Goal: Transaction & Acquisition: Purchase product/service

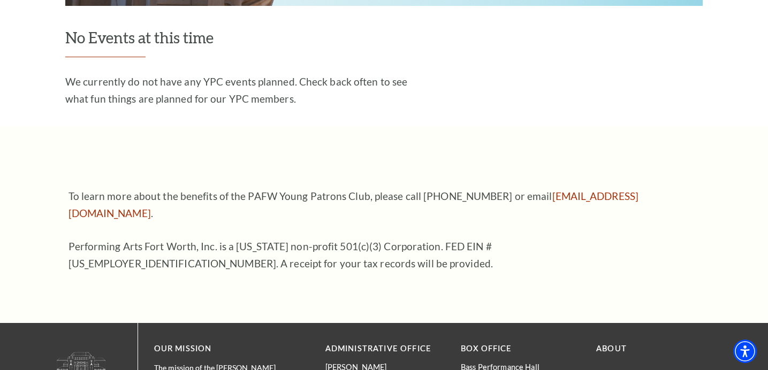
scroll to position [1585, 0]
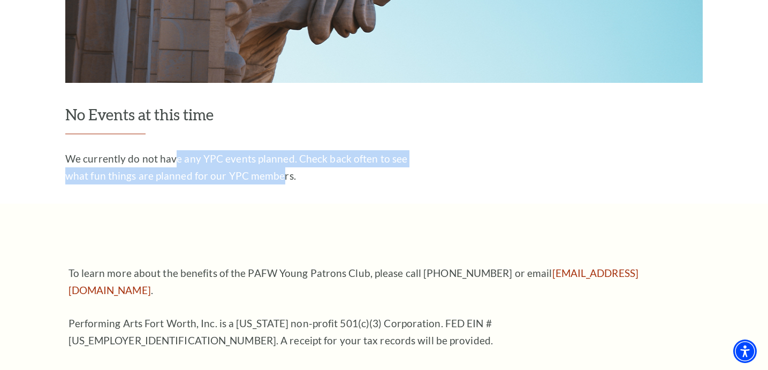
drag, startPoint x: 175, startPoint y: 125, endPoint x: 280, endPoint y: 135, distance: 105.3
click at [280, 150] on p "We currently do not have any YPC events planned. Check back often to see what f…" at bounding box center [239, 167] width 348 height 34
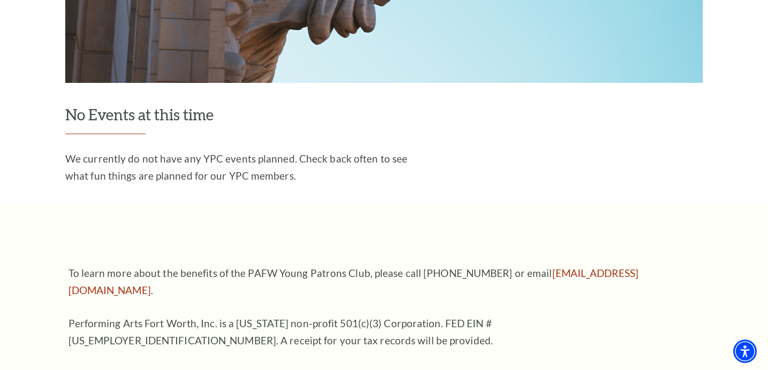
click at [326, 150] on p "We currently do not have any YPC events planned. Check back often to see what f…" at bounding box center [239, 167] width 348 height 34
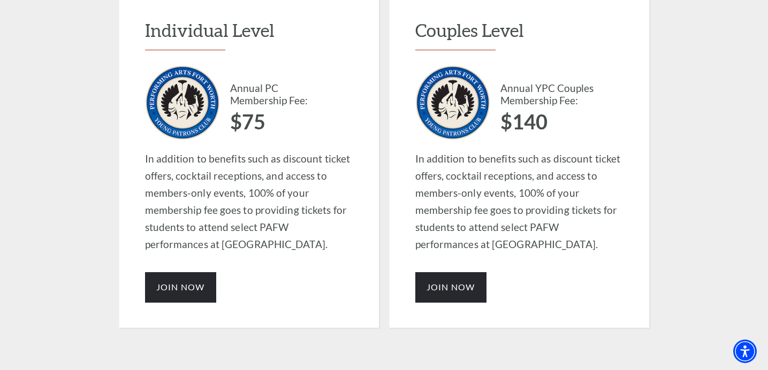
scroll to position [881, 0]
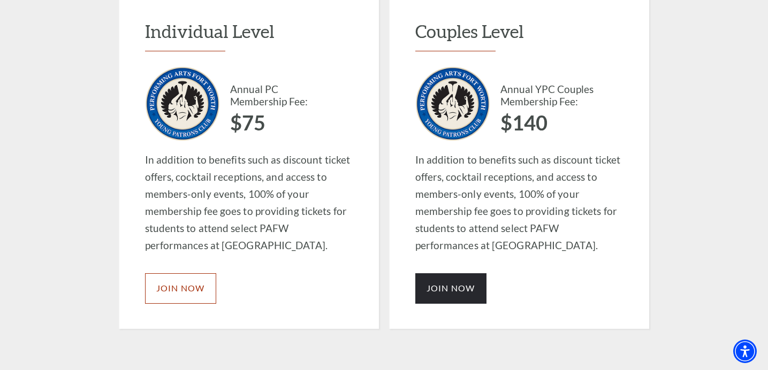
click at [179, 283] on span "JOIN NOW" at bounding box center [180, 288] width 49 height 10
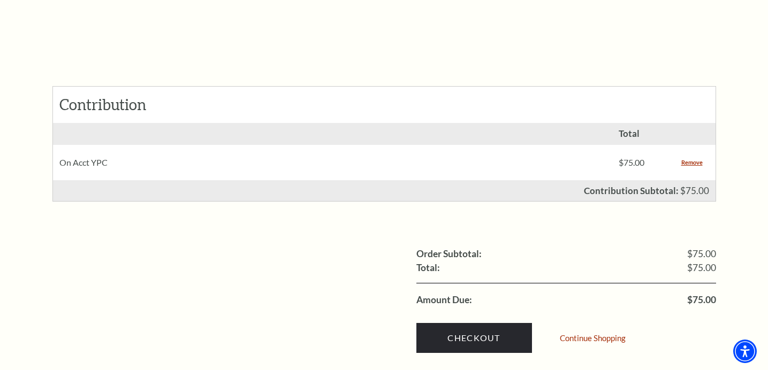
scroll to position [435, 0]
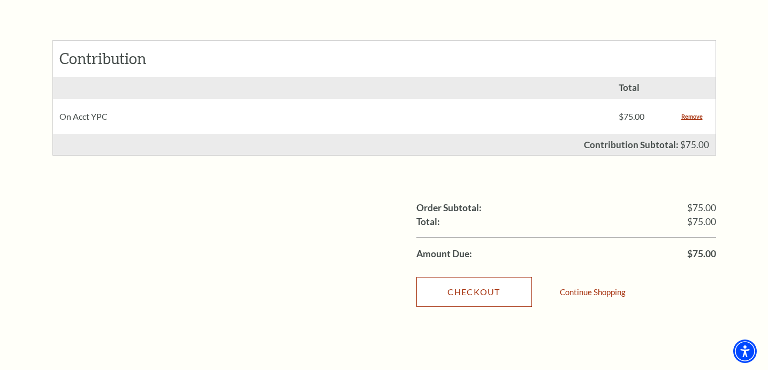
click at [504, 277] on link "Checkout" at bounding box center [474, 292] width 116 height 30
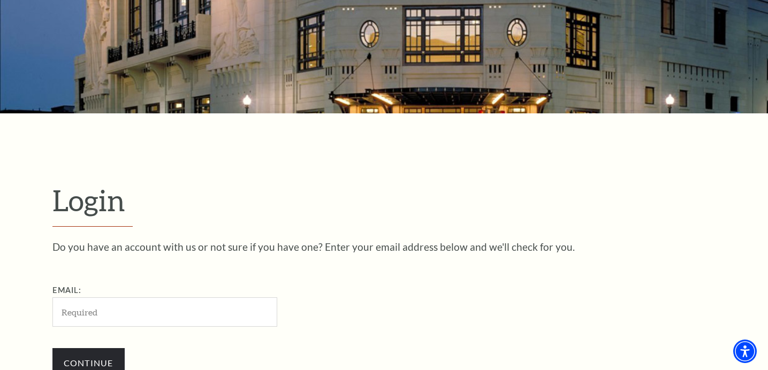
scroll to position [150, 0]
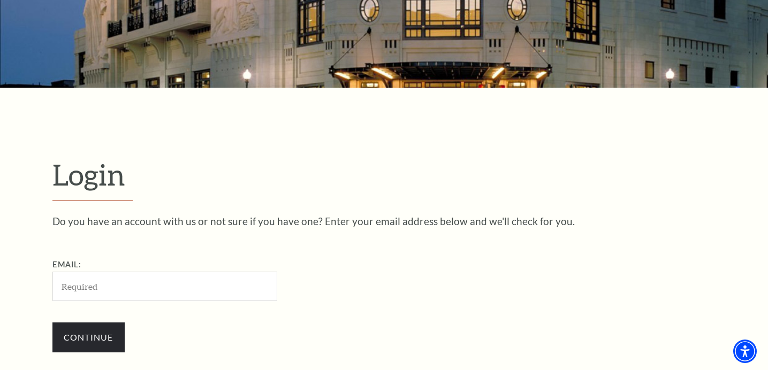
click at [127, 286] on input "Email:" at bounding box center [164, 286] width 225 height 29
type input "e"
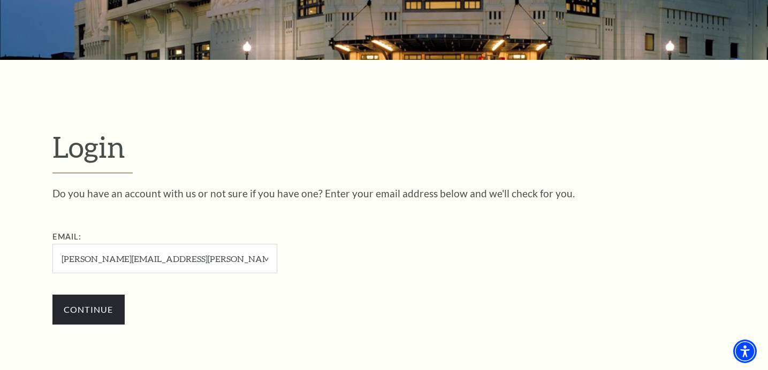
scroll to position [240, 0]
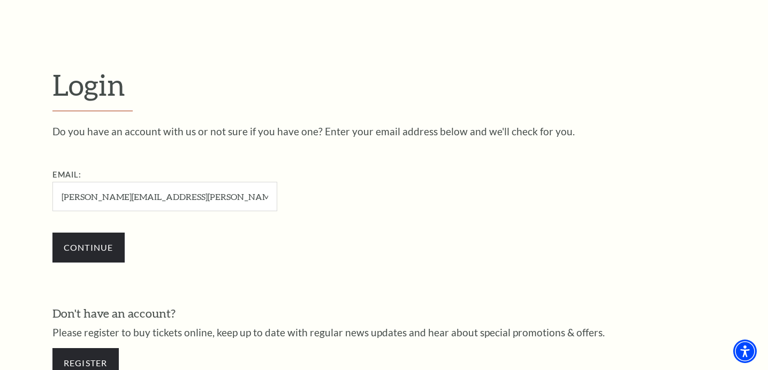
type input "elizabeth.hastings@ymail.com"
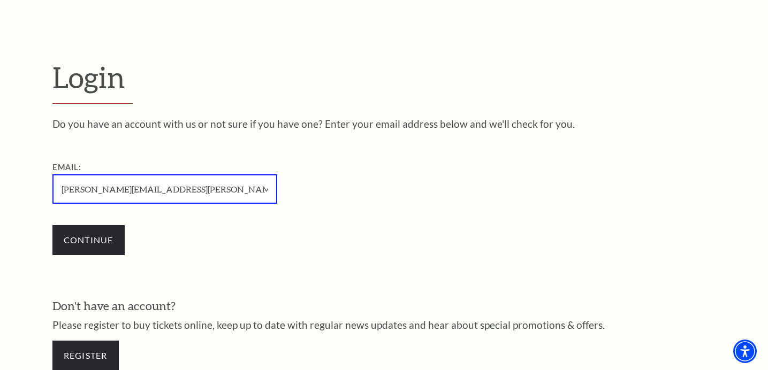
scroll to position [257, 0]
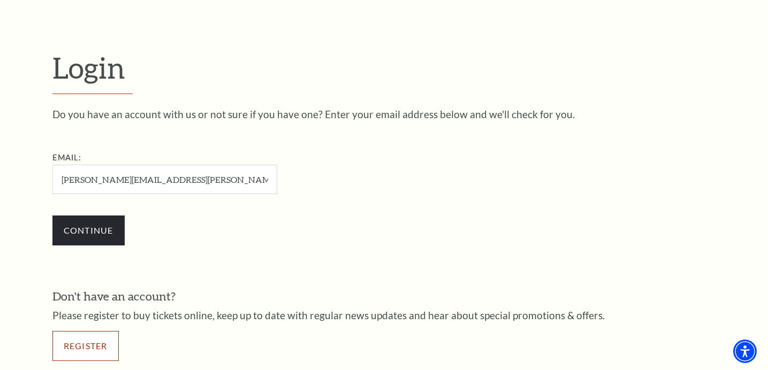
click at [94, 340] on link "Register" at bounding box center [85, 346] width 66 height 30
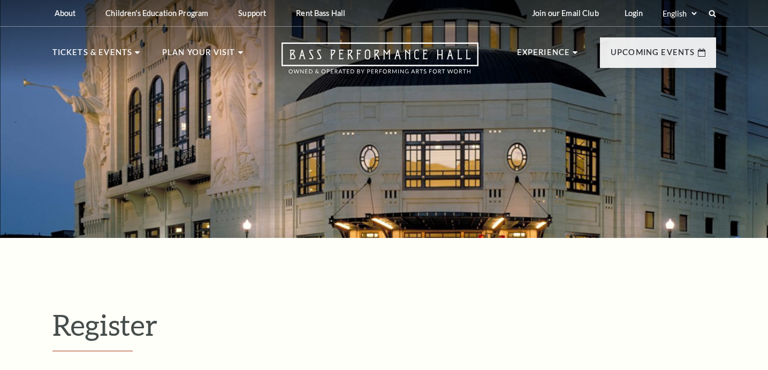
select select "1"
select select "TX"
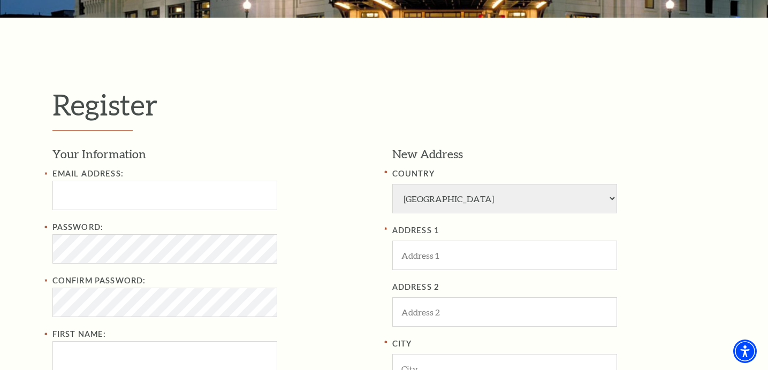
scroll to position [227, 0]
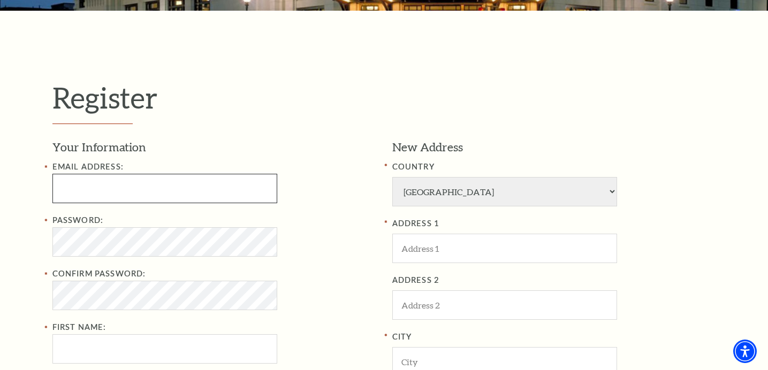
click at [192, 192] on input "Email Address:" at bounding box center [164, 188] width 225 height 29
type input "[PERSON_NAME][EMAIL_ADDRESS][PERSON_NAME][DOMAIN_NAME]"
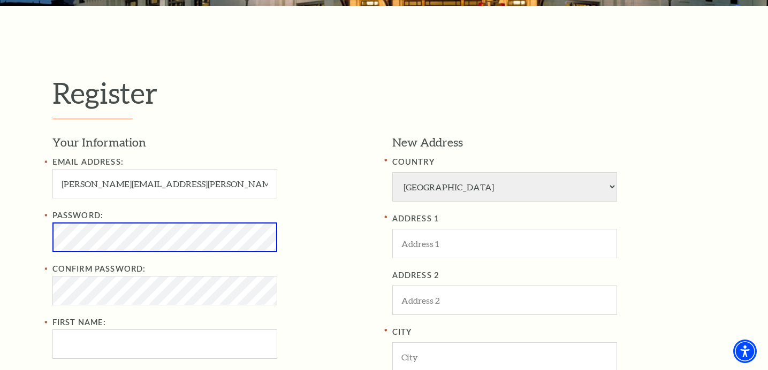
click at [299, 167] on div "Email Address: elizabeth.hastings@ymail.com" at bounding box center [214, 177] width 324 height 43
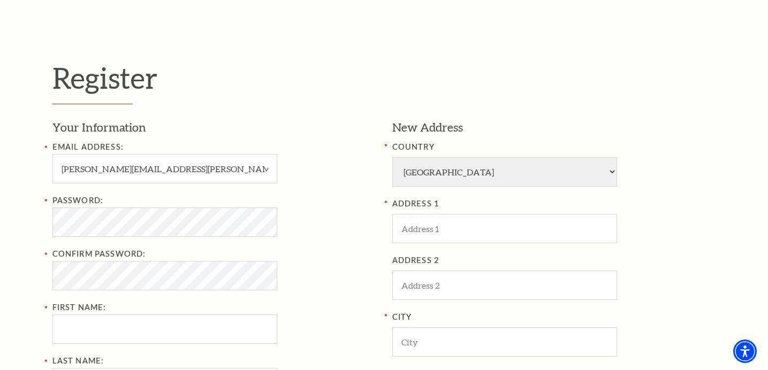
scroll to position [318, 0]
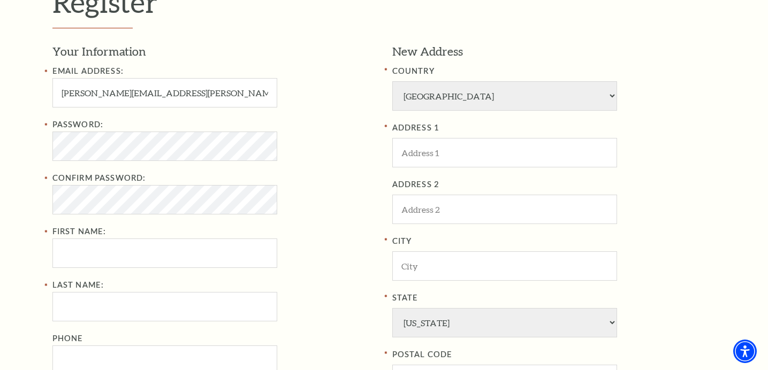
click at [304, 216] on div "Password: Confirm Password: First Name:" at bounding box center [214, 193] width 324 height 150
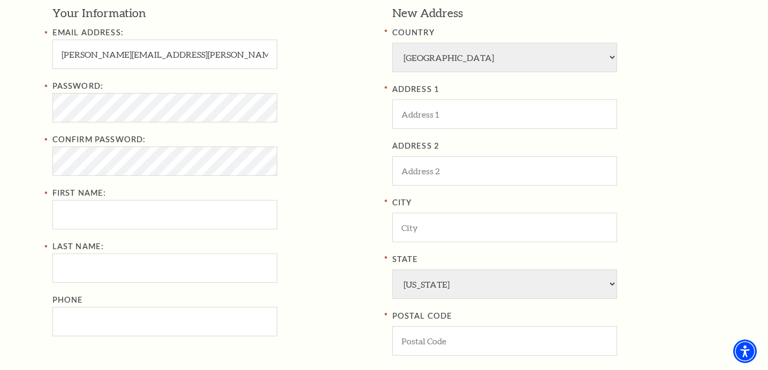
scroll to position [402, 0]
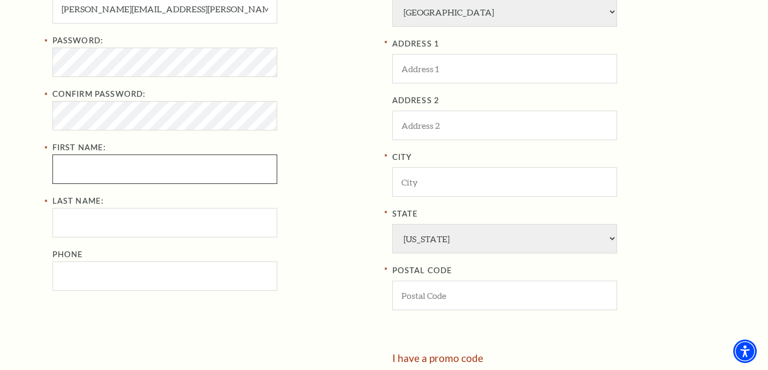
click at [181, 173] on input "First Name:" at bounding box center [164, 169] width 225 height 29
type input "Elizabeth"
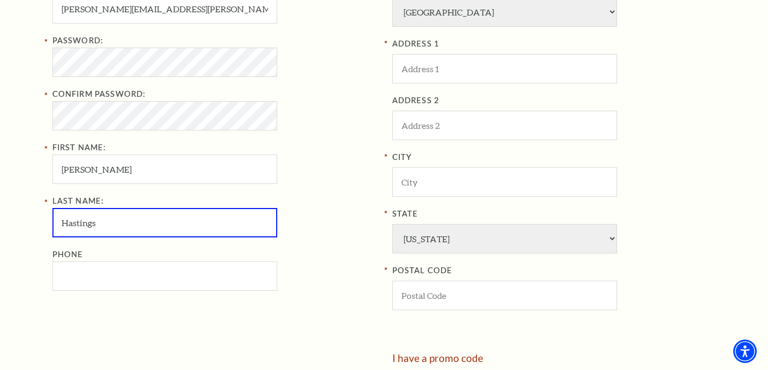
type input "Hastings"
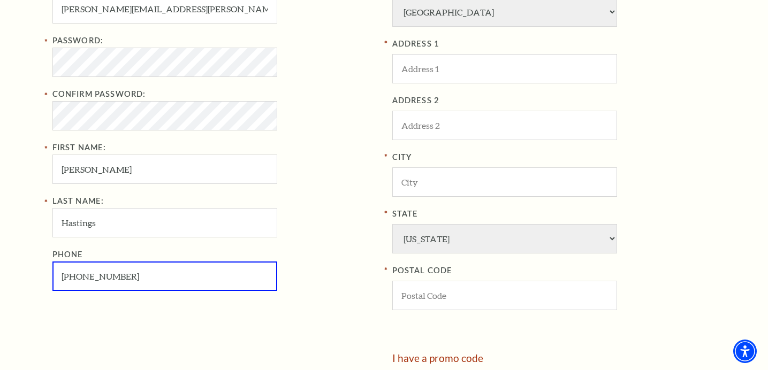
type input "501-213-8545"
click at [308, 194] on div "Email Address: elizabeth.hastings@ymail.com Password: Confirm Password: First N…" at bounding box center [214, 136] width 324 height 310
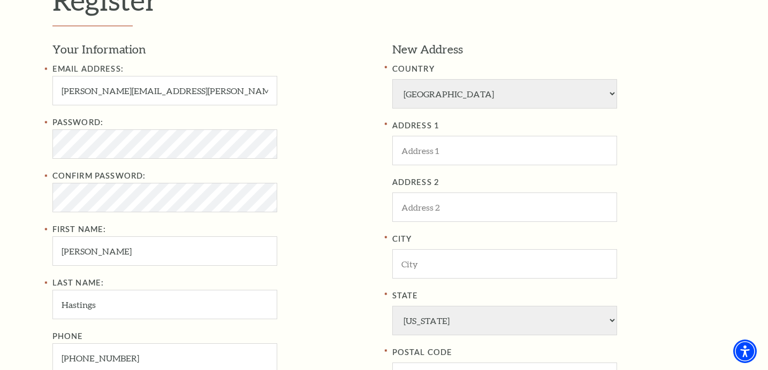
scroll to position [315, 0]
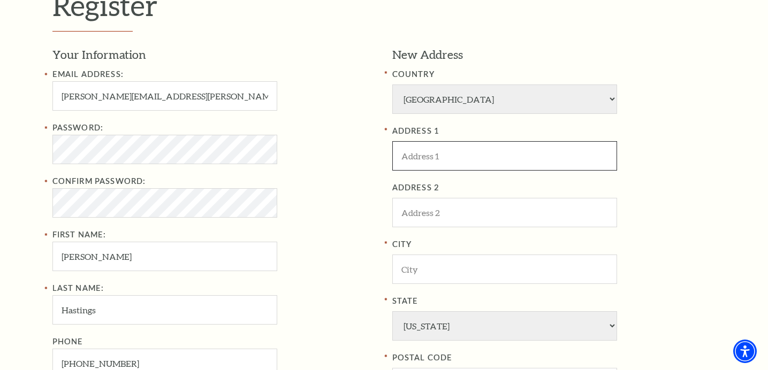
drag, startPoint x: 452, startPoint y: 141, endPoint x: 452, endPoint y: 149, distance: 7.5
click at [451, 141] on input "ADDRESS 1" at bounding box center [504, 155] width 225 height 29
type input "[STREET_ADDRESS]"
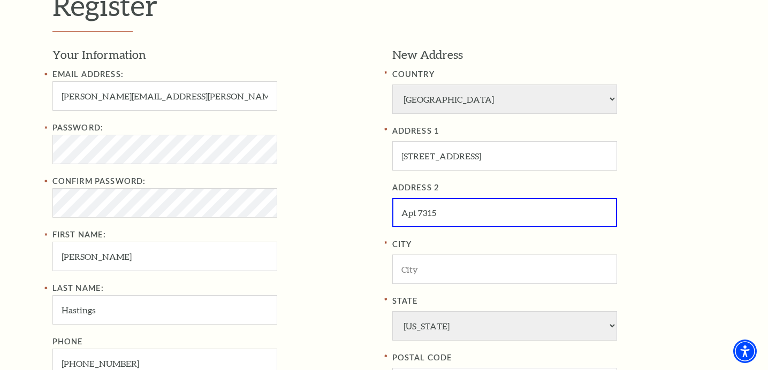
type input "Apt 7315"
click at [487, 268] on input "City" at bounding box center [504, 269] width 225 height 29
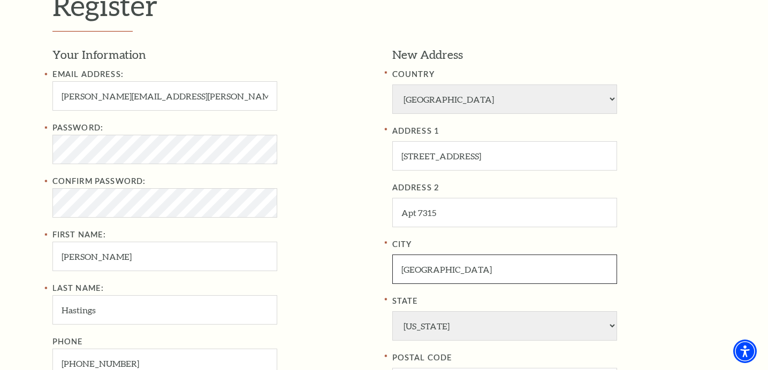
type input "[GEOGRAPHIC_DATA]"
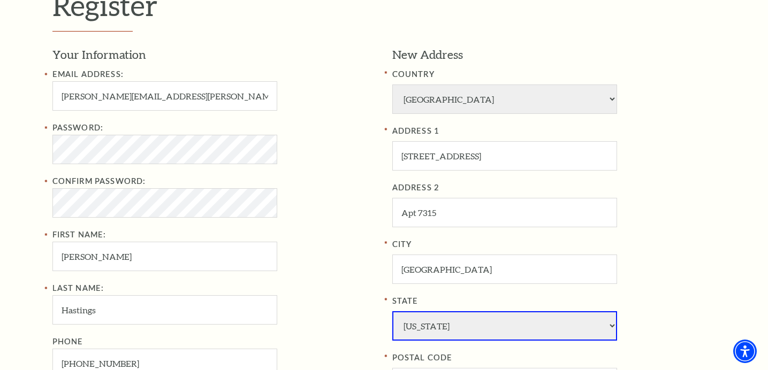
click at [692, 246] on label "City" at bounding box center [554, 244] width 324 height 13
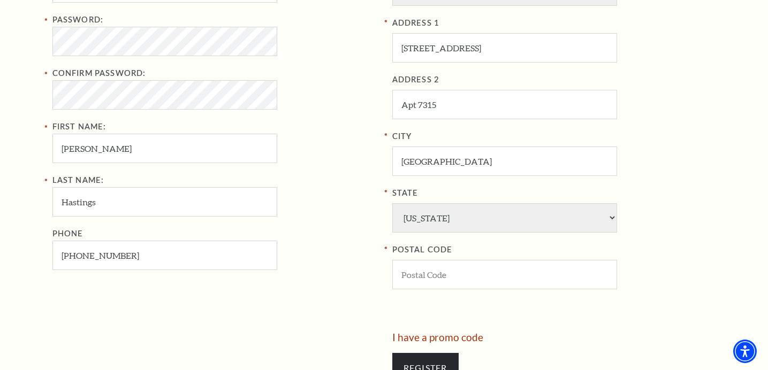
scroll to position [489, 0]
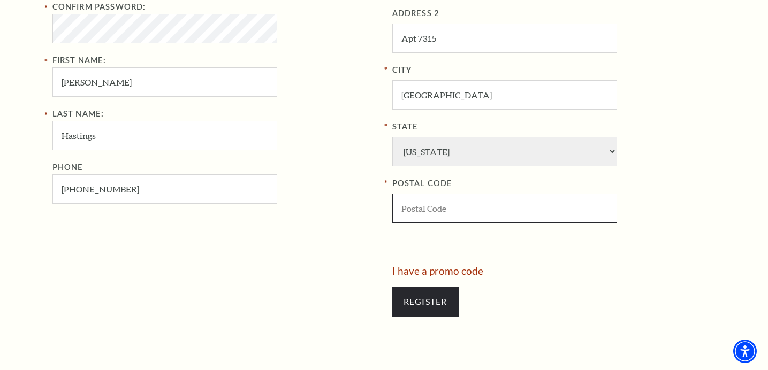
click at [447, 208] on input "POSTAL CODE" at bounding box center [504, 208] width 225 height 29
type input "76102"
click at [634, 287] on div "Register" at bounding box center [554, 301] width 324 height 51
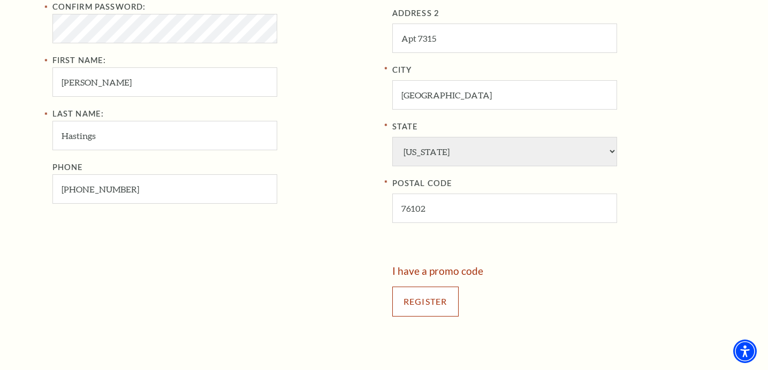
click at [441, 299] on input "Register" at bounding box center [425, 302] width 66 height 30
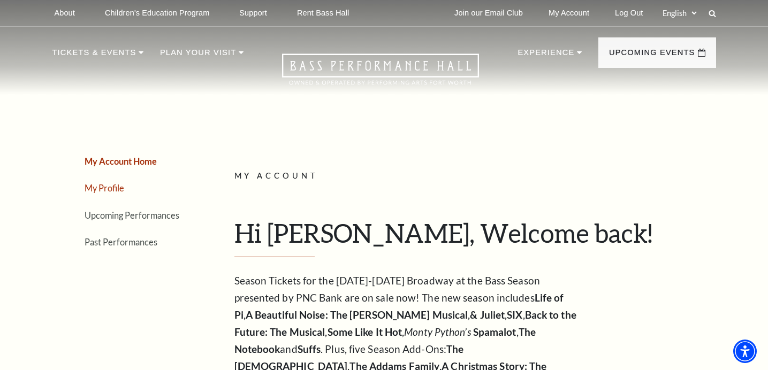
click at [109, 186] on link "My Profile" at bounding box center [105, 188] width 40 height 10
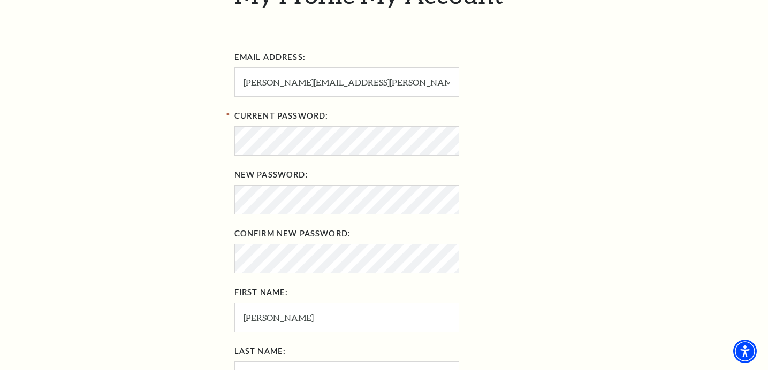
scroll to position [485, 0]
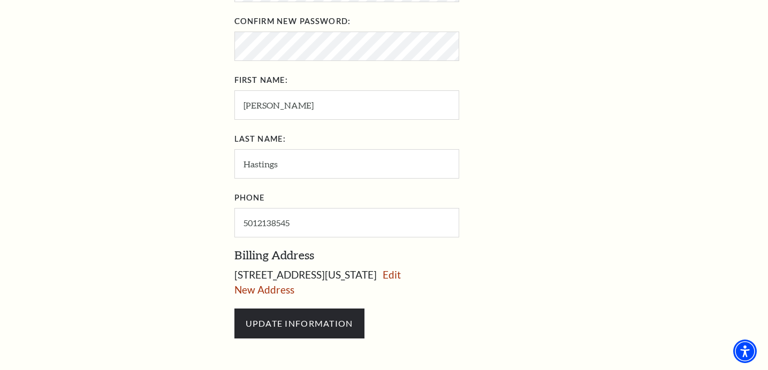
click at [145, 211] on div "My Account Home My Profile Upcoming Performances Past Performances" at bounding box center [123, 17] width 142 height 804
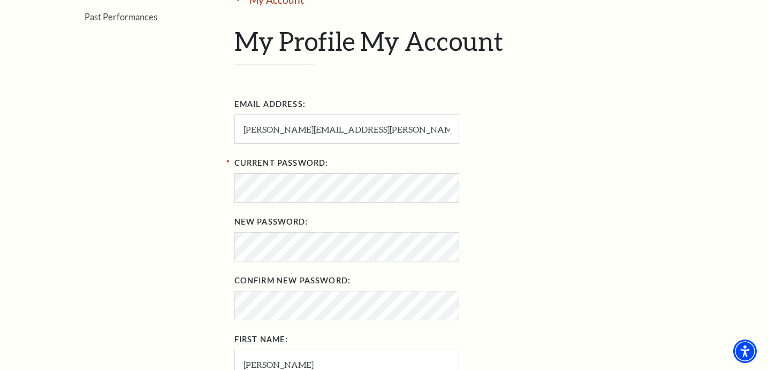
scroll to position [0, 0]
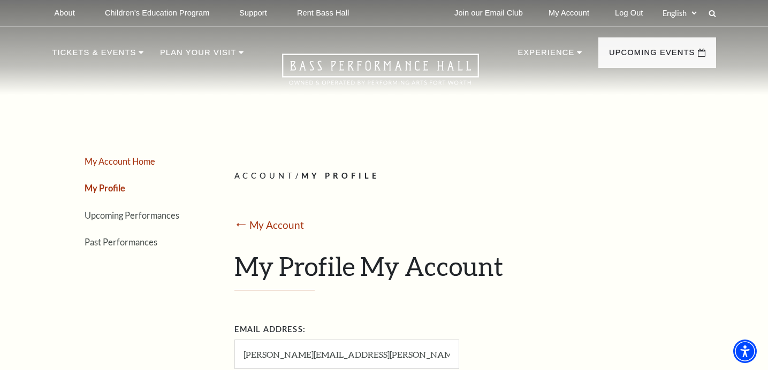
click at [126, 162] on link "My Account Home" at bounding box center [120, 161] width 71 height 10
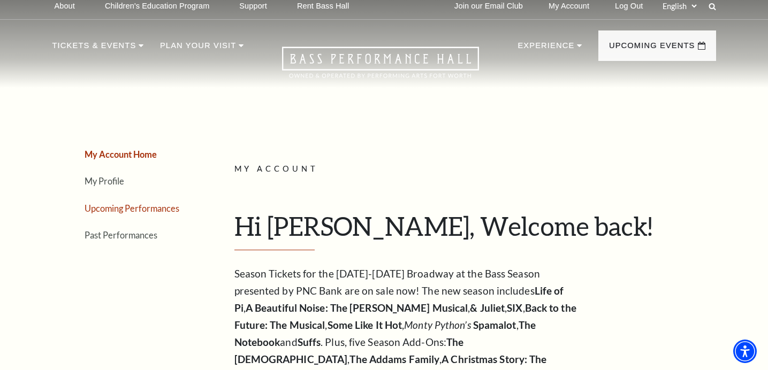
scroll to position [17, 0]
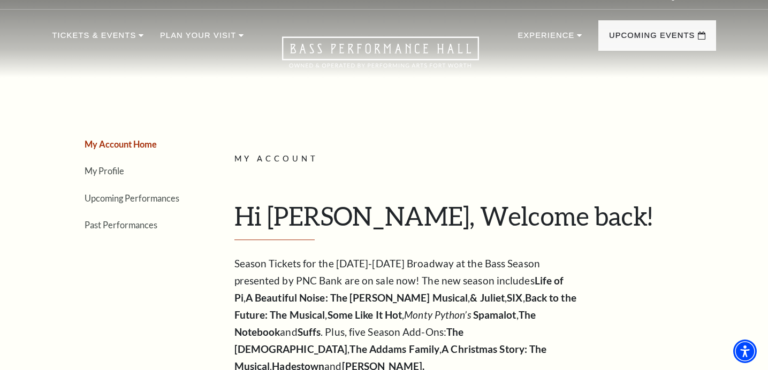
click at [148, 217] on li "Past Performances" at bounding box center [140, 225] width 110 height 16
click at [148, 220] on link "Past Performances" at bounding box center [121, 225] width 73 height 10
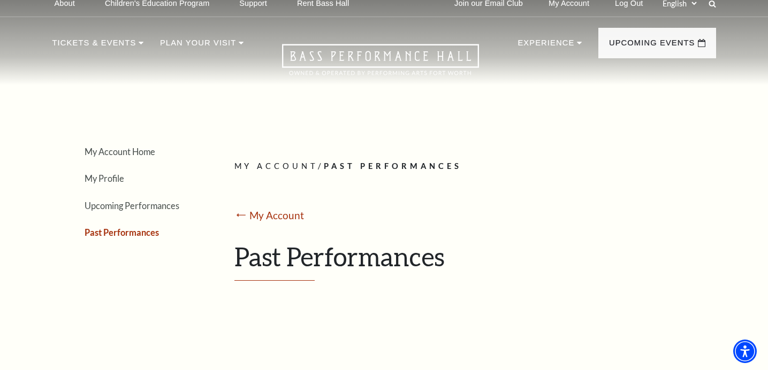
scroll to position [0, 0]
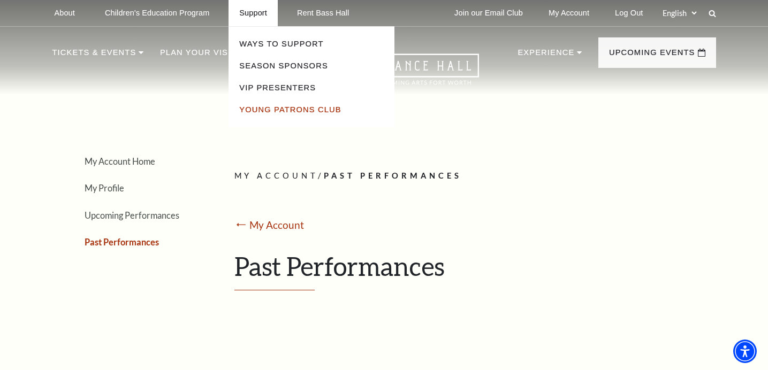
click at [267, 105] on link "Young Patrons Club" at bounding box center [290, 109] width 102 height 9
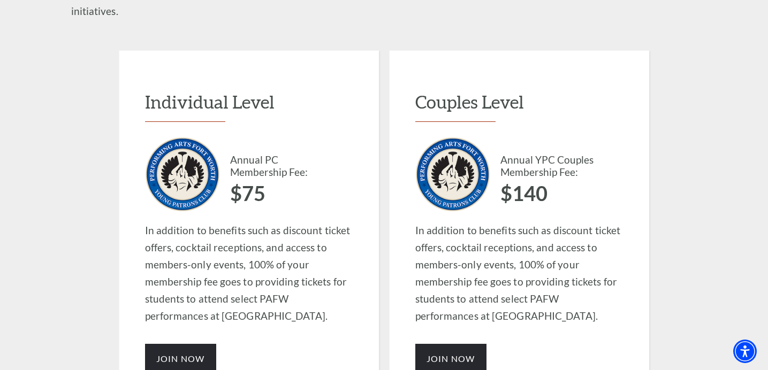
scroll to position [838, 0]
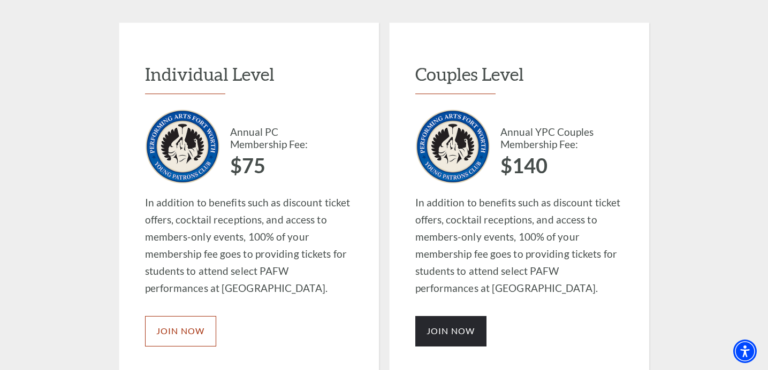
click at [187, 326] on span "JOIN NOW" at bounding box center [180, 331] width 49 height 10
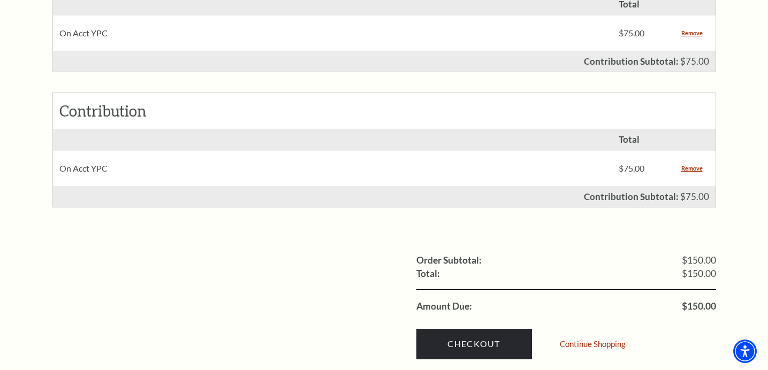
scroll to position [569, 0]
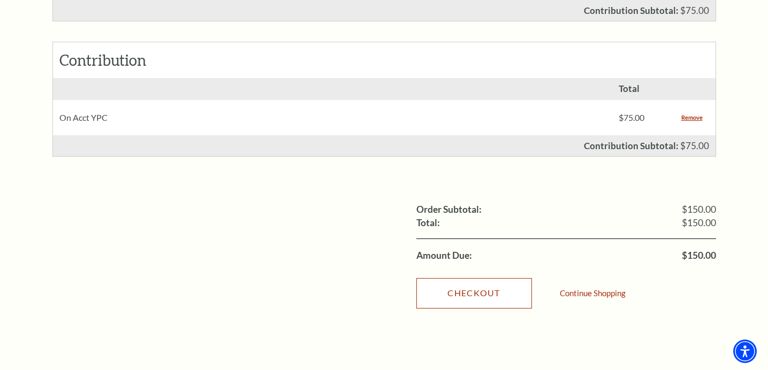
click at [482, 284] on link "Checkout" at bounding box center [474, 293] width 116 height 30
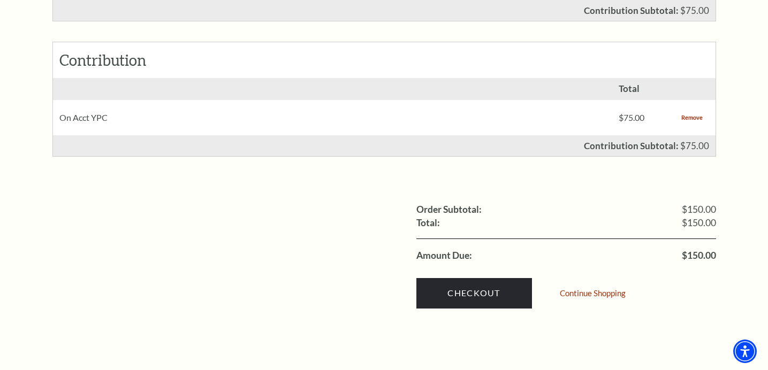
click at [691, 112] on link "Remove" at bounding box center [691, 117] width 21 height 11
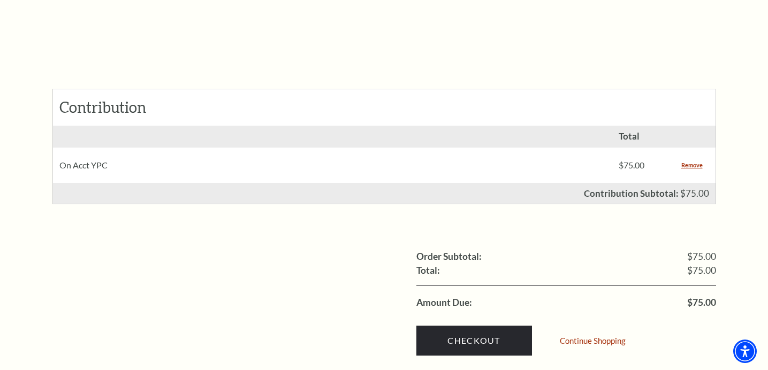
scroll to position [515, 0]
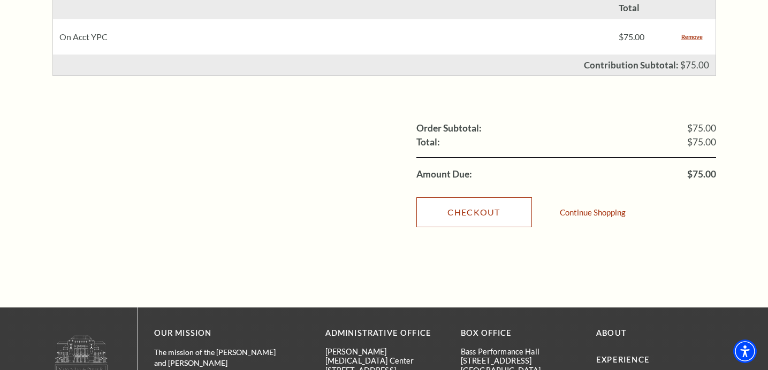
click at [484, 197] on link "Checkout" at bounding box center [474, 212] width 116 height 30
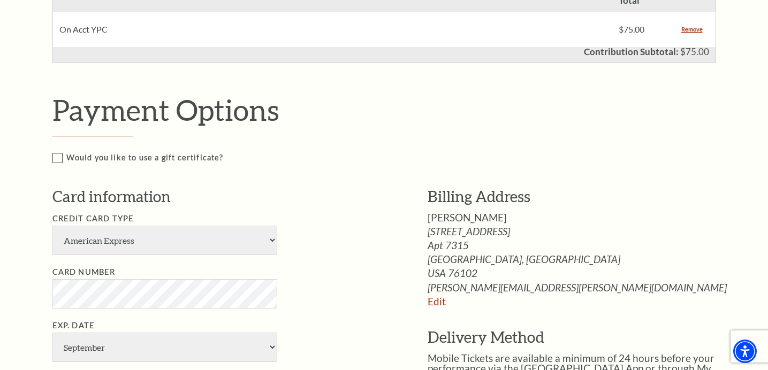
scroll to position [410, 0]
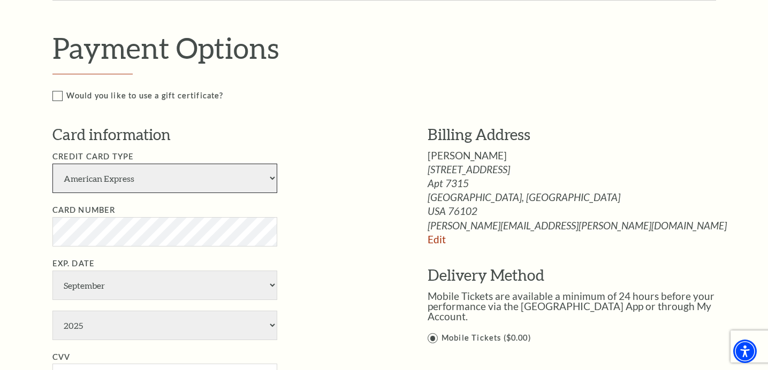
click at [111, 173] on select "American Express Visa Master Card Discover" at bounding box center [164, 178] width 225 height 29
select select "24"
click at [52, 164] on select "American Express Visa Master Card Discover" at bounding box center [164, 178] width 225 height 29
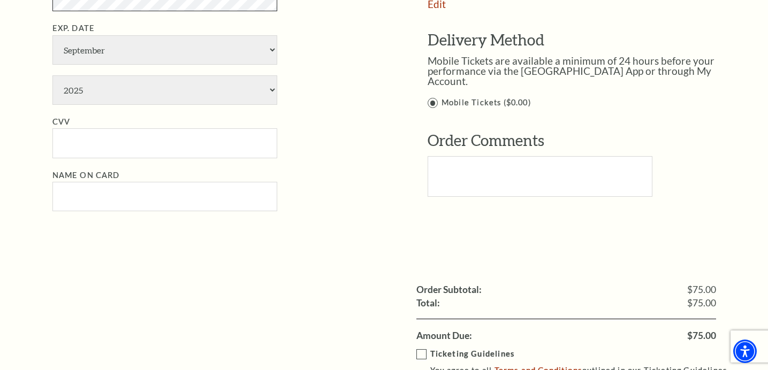
scroll to position [537, 0]
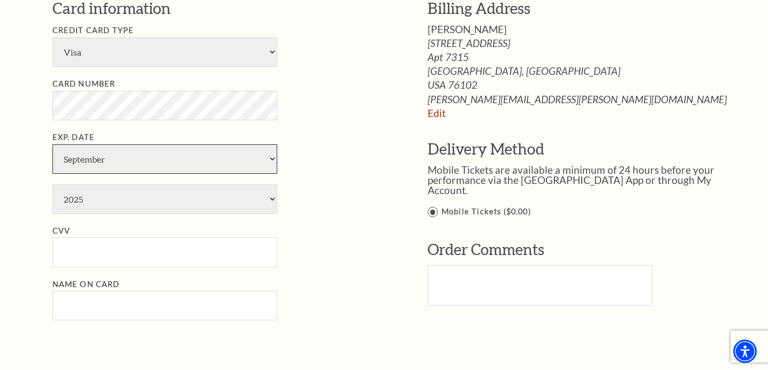
click at [116, 171] on select "January February March April May June July August September October November De…" at bounding box center [164, 158] width 225 height 29
select select "4"
click at [52, 144] on select "January February March April May June July August September October November De…" at bounding box center [164, 158] width 225 height 29
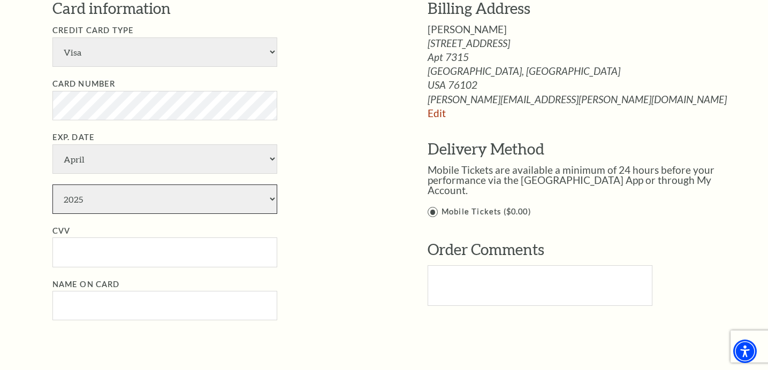
click at [111, 202] on select "2025 2026 2027 2028 2029 2030 2031 2032 2033 2034" at bounding box center [164, 199] width 225 height 29
select select "2027"
click at [52, 185] on select "2025 2026 2027 2028 2029 2030 2031 2032 2033 2034" at bounding box center [164, 199] width 225 height 29
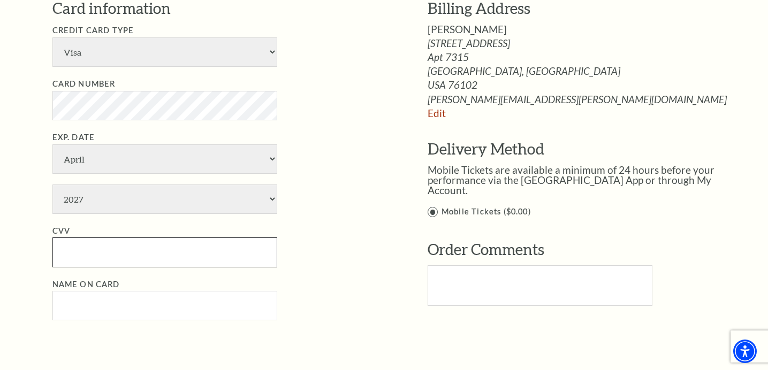
click at [96, 250] on input "CVV" at bounding box center [164, 252] width 225 height 29
type input "271"
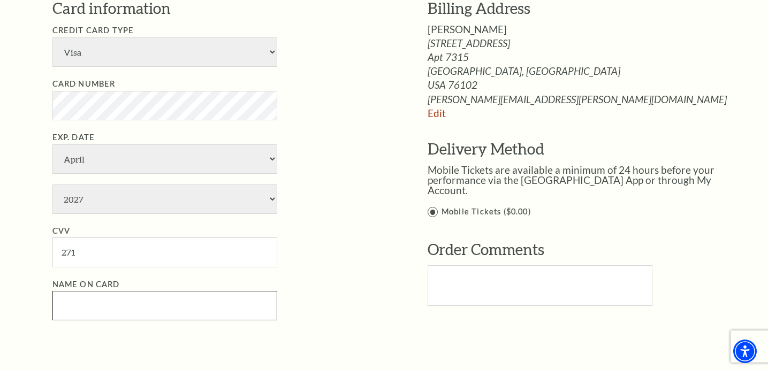
click at [106, 303] on input "Name on Card" at bounding box center [164, 305] width 225 height 29
type input "[PERSON_NAME] [PERSON_NAME]"
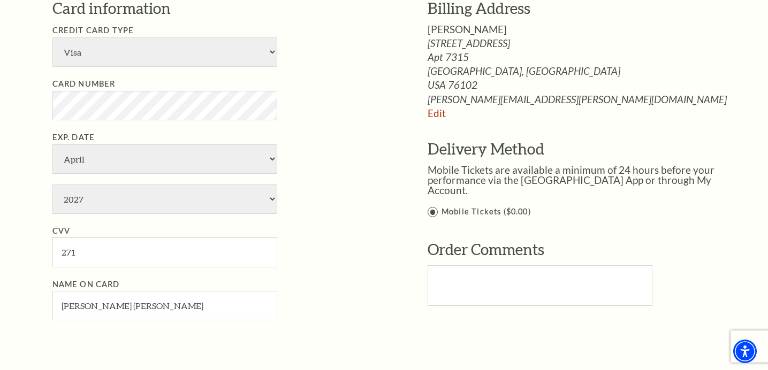
click at [316, 255] on li "CVV 271" at bounding box center [223, 246] width 343 height 43
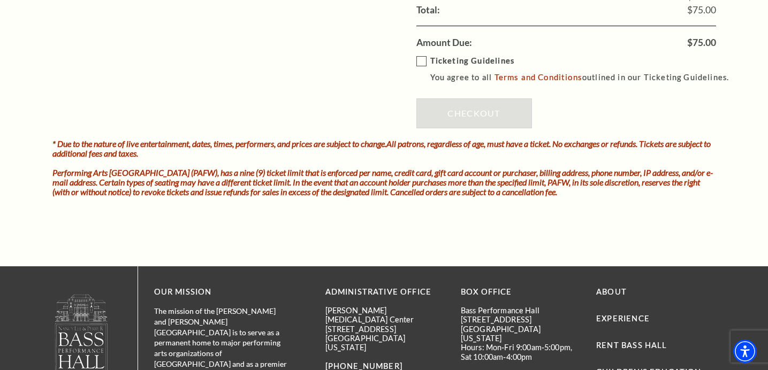
scroll to position [929, 0]
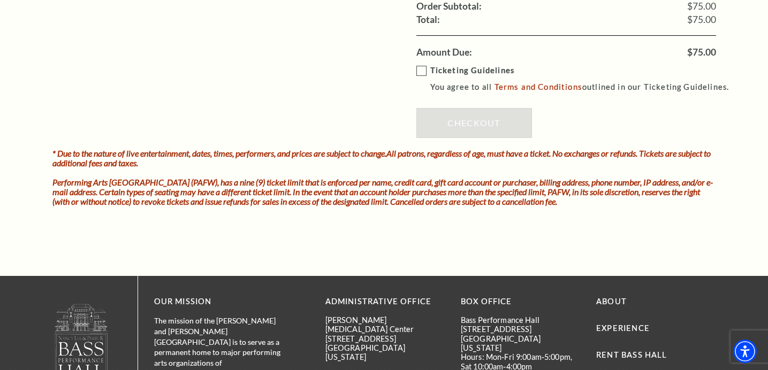
click at [417, 74] on label "Ticketing Guidelines You agree to all Terms and Conditions outlined in our Tick…" at bounding box center [577, 78] width 323 height 29
click at [0, 0] on input "Ticketing Guidelines You agree to all Terms and Conditions outlined in our Tick…" at bounding box center [0, 0] width 0 height 0
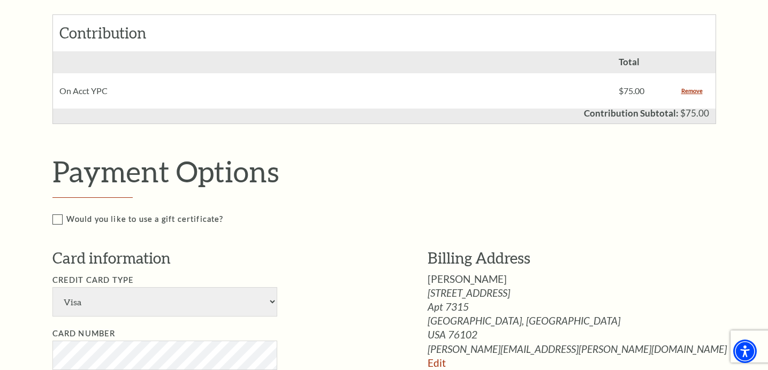
scroll to position [0, 0]
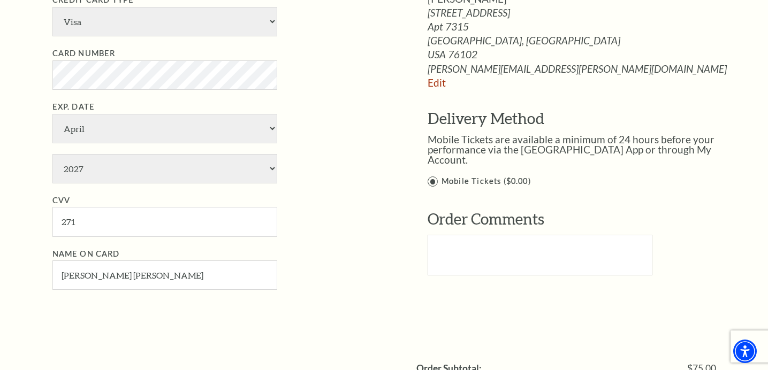
click at [326, 172] on li "Exp. Date January February March April May June July August September October N…" at bounding box center [223, 142] width 343 height 83
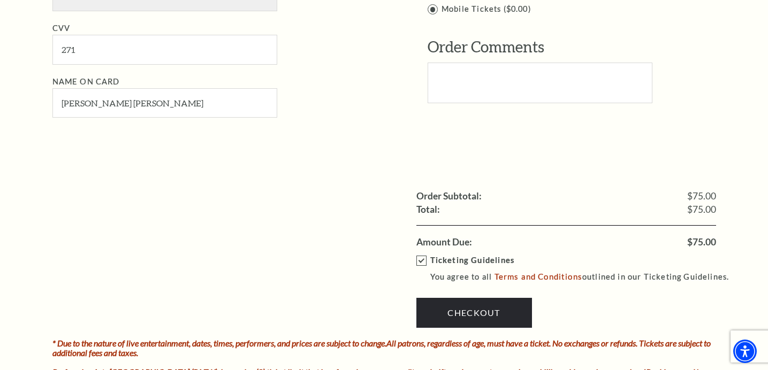
scroll to position [876, 0]
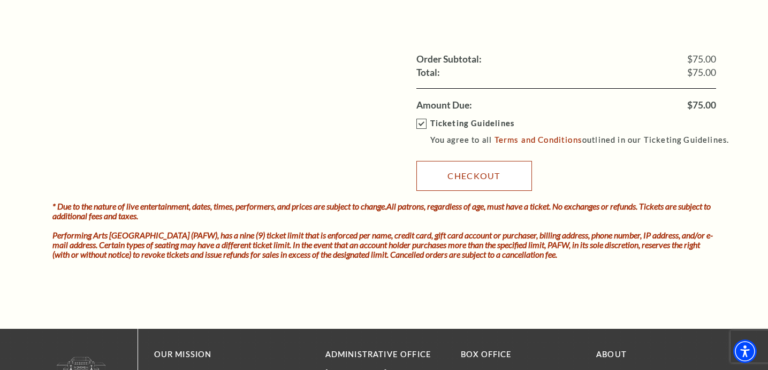
click at [510, 180] on link "Checkout" at bounding box center [474, 176] width 116 height 30
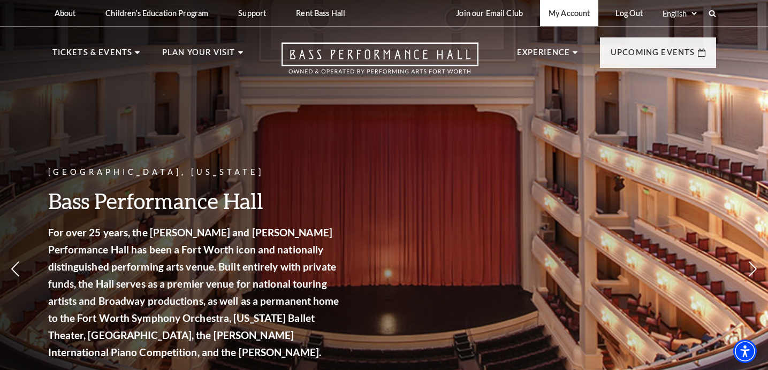
click at [581, 17] on link "My Account" at bounding box center [569, 13] width 58 height 26
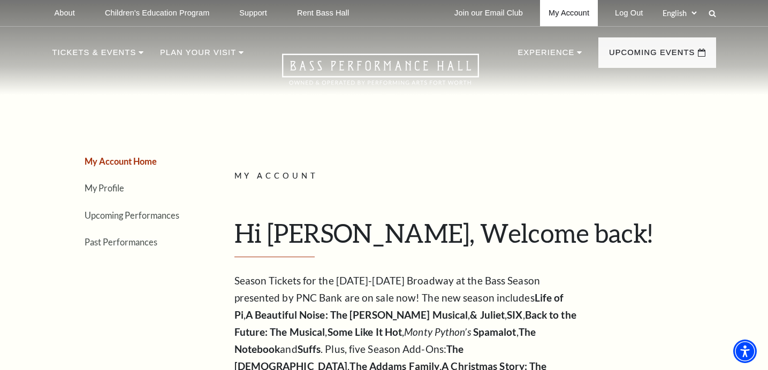
click at [577, 12] on link "My Account" at bounding box center [569, 13] width 58 height 26
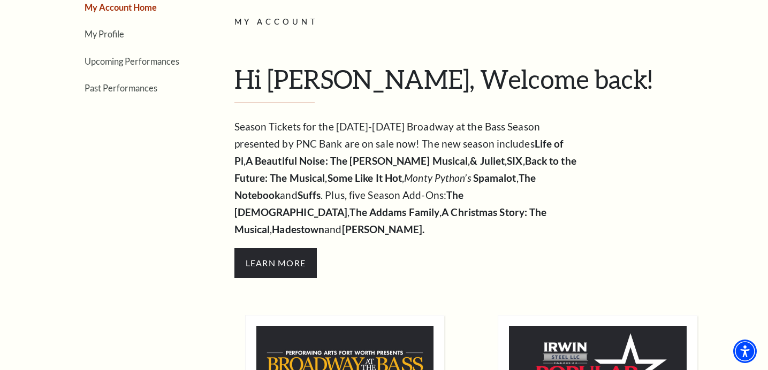
scroll to position [113, 0]
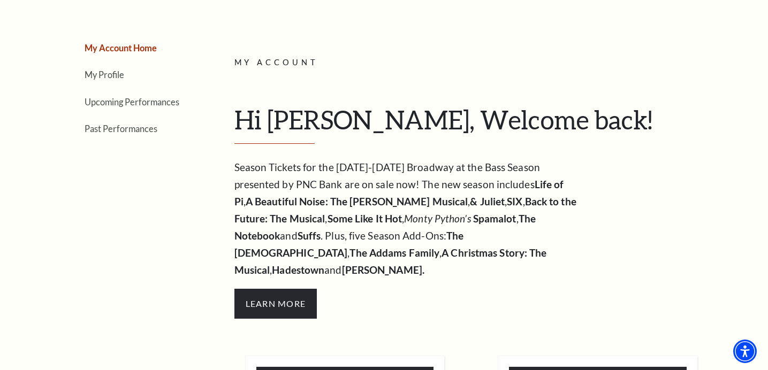
click at [110, 81] on li "My Profile" at bounding box center [140, 75] width 110 height 16
click at [108, 77] on link "My Profile" at bounding box center [105, 75] width 40 height 10
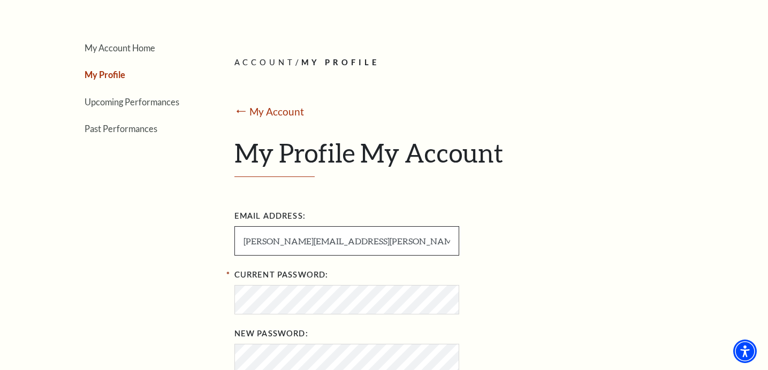
drag, startPoint x: 248, startPoint y: 243, endPoint x: 339, endPoint y: 242, distance: 90.4
click at [339, 242] on input "[PERSON_NAME][EMAIL_ADDRESS][PERSON_NAME][DOMAIN_NAME]" at bounding box center [346, 240] width 225 height 29
click at [377, 242] on input "[PERSON_NAME][EMAIL_ADDRESS][PERSON_NAME][DOMAIN_NAME]" at bounding box center [346, 240] width 225 height 29
click at [549, 266] on div "Current Password:" at bounding box center [408, 290] width 348 height 48
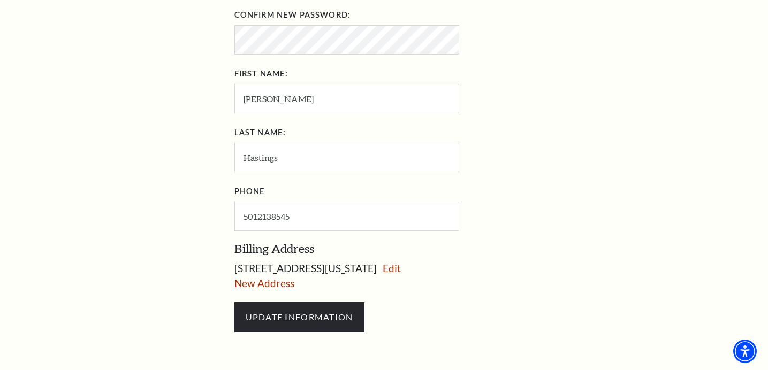
scroll to position [528, 0]
